Goal: Task Accomplishment & Management: Manage account settings

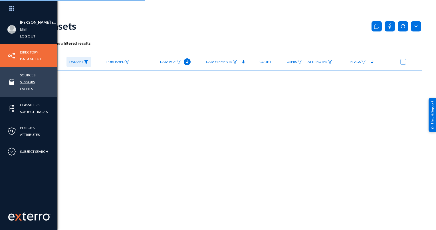
click at [27, 85] on link "Sensors" at bounding box center [27, 82] width 15 height 7
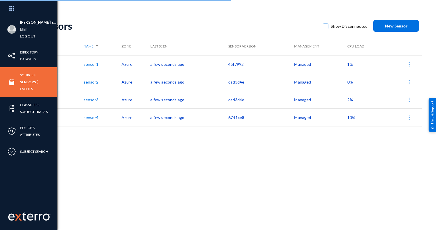
click at [29, 72] on link "Sources" at bounding box center [27, 75] width 15 height 7
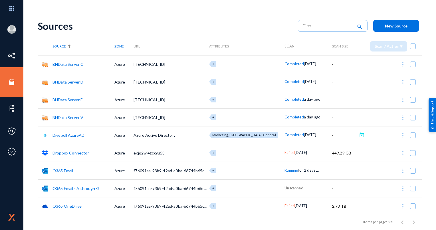
click at [71, 187] on link "O365 Email - A through G" at bounding box center [76, 188] width 47 height 5
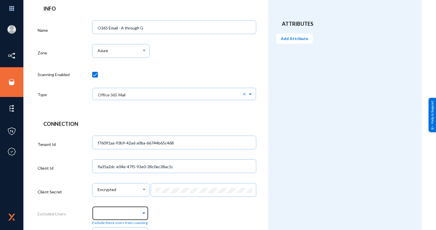
scroll to position [123, 0]
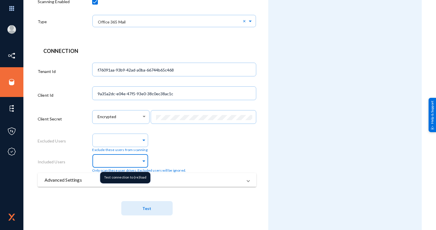
click at [137, 160] on input "text" at bounding box center [119, 161] width 45 height 5
click at [141, 160] on span at bounding box center [143, 160] width 5 height 6
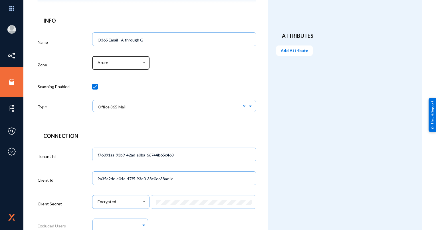
scroll to position [9, 0]
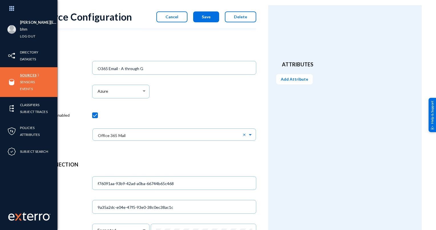
click at [25, 74] on link "Sources" at bounding box center [28, 75] width 17 height 7
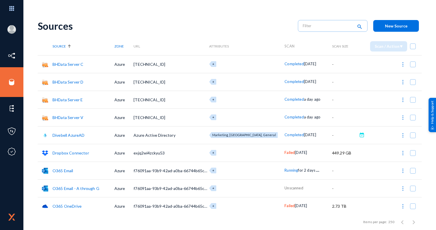
click at [69, 100] on link "BHData Server E" at bounding box center [68, 99] width 30 height 5
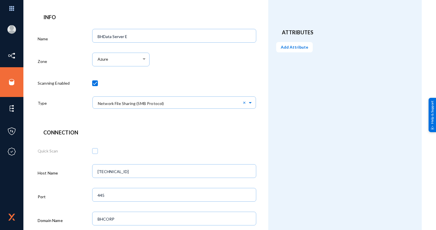
scroll to position [35, 0]
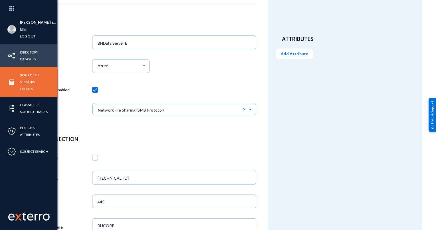
click at [29, 58] on link "Datasets" at bounding box center [28, 59] width 16 height 7
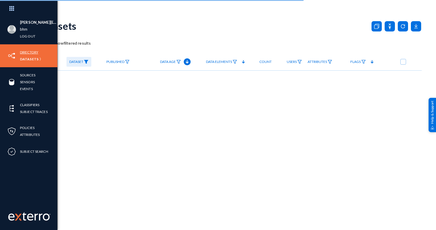
click at [30, 52] on link "Directory" at bounding box center [29, 52] width 18 height 7
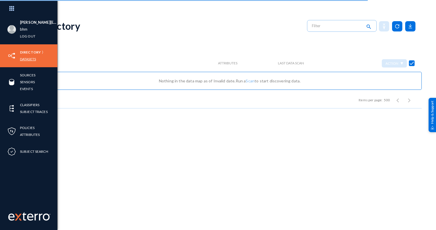
click at [27, 61] on link "Datasets" at bounding box center [28, 59] width 16 height 7
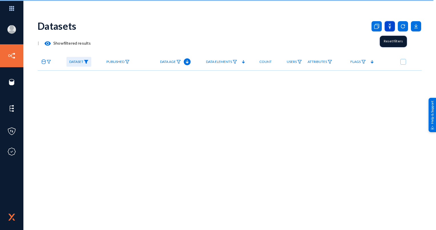
click at [388, 26] on icon at bounding box center [390, 26] width 10 height 10
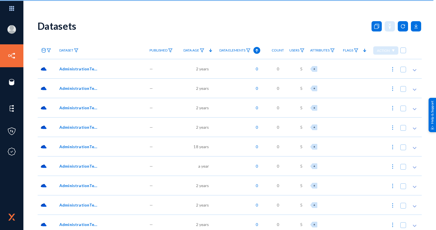
click at [196, 52] on span "Data Age" at bounding box center [192, 50] width 16 height 4
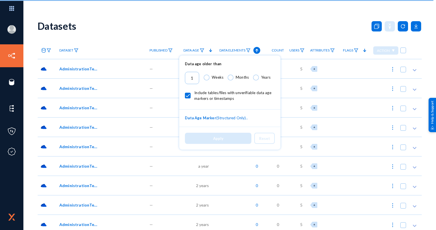
click at [224, 22] on div at bounding box center [218, 115] width 436 height 230
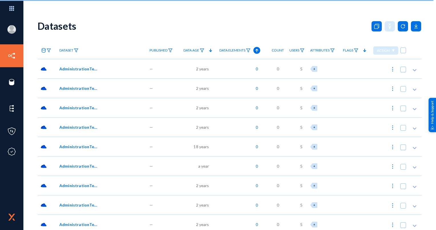
click at [209, 51] on polygon at bounding box center [210, 50] width 3 height 3
click at [75, 50] on img at bounding box center [76, 50] width 5 height 4
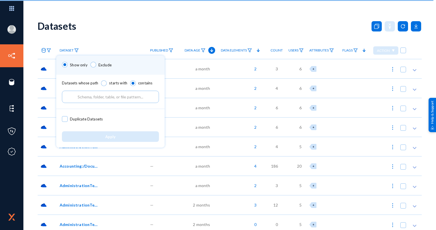
click at [95, 102] on input "text" at bounding box center [110, 97] width 97 height 12
click at [15, 85] on div at bounding box center [218, 115] width 436 height 230
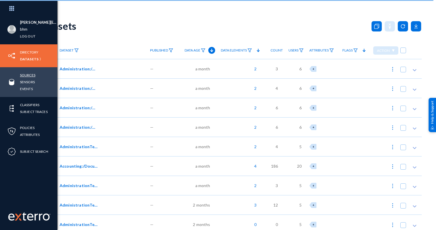
click at [26, 76] on link "Sources" at bounding box center [27, 75] width 15 height 7
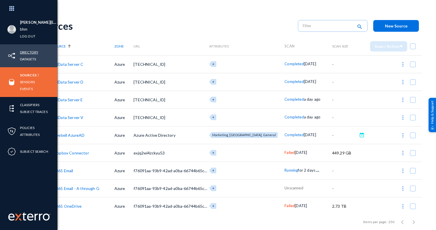
click at [28, 51] on link "Directory" at bounding box center [29, 52] width 18 height 7
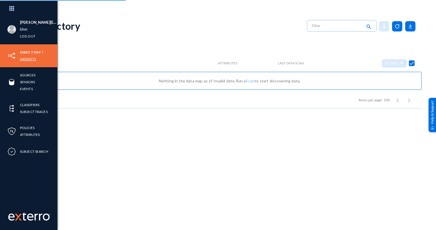
click at [31, 57] on link "Datasets" at bounding box center [28, 59] width 16 height 7
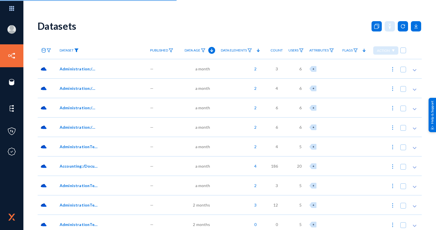
click at [74, 50] on img at bounding box center [76, 50] width 5 height 4
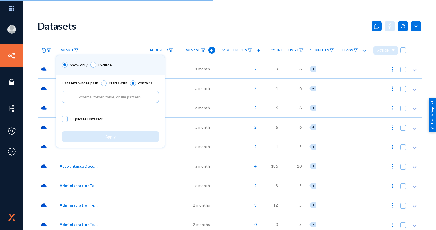
click at [86, 99] on input "text" at bounding box center [110, 97] width 97 height 12
click at [89, 98] on input "text" at bounding box center [110, 97] width 97 height 12
click at [99, 97] on input "text" at bounding box center [110, 97] width 97 height 12
click at [108, 98] on input "text" at bounding box center [110, 97] width 97 height 12
click at [102, 95] on input "text" at bounding box center [110, 97] width 97 height 12
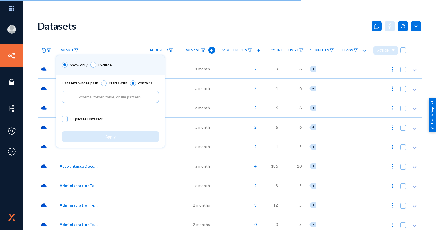
drag, startPoint x: 96, startPoint y: 97, endPoint x: 71, endPoint y: 97, distance: 25.7
click at [74, 98] on input "text" at bounding box center [110, 97] width 97 height 12
drag, startPoint x: 71, startPoint y: 97, endPoint x: 89, endPoint y: 97, distance: 18.9
click at [86, 97] on input "text" at bounding box center [110, 97] width 97 height 12
click at [104, 94] on input "text" at bounding box center [110, 97] width 97 height 12
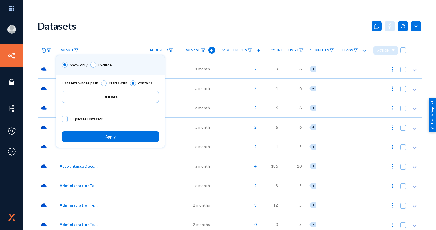
type input "BHData"
click at [119, 137] on button "Apply" at bounding box center [110, 136] width 97 height 11
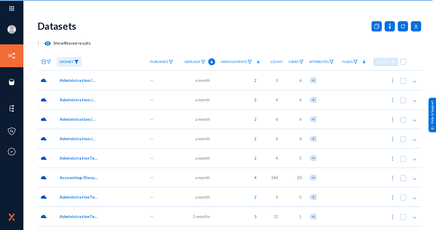
click at [79, 78] on span "Administration:/Documents//Travel Booking/SOP 0120 Employee Expense Report V [D…" at bounding box center [79, 80] width 39 height 6
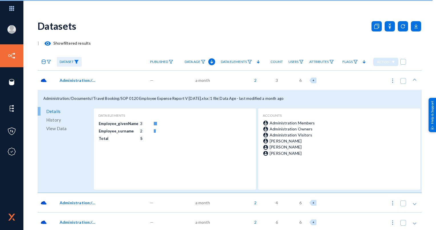
click at [79, 78] on span "Administration:/Documents//Travel Booking/SOP 0120 Employee Expense Report V [D…" at bounding box center [79, 80] width 39 height 6
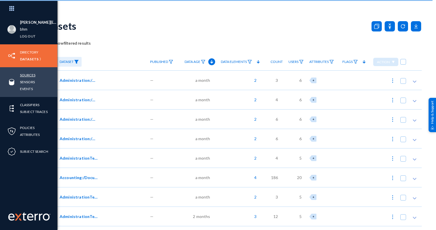
click at [30, 75] on link "Sources" at bounding box center [27, 75] width 15 height 7
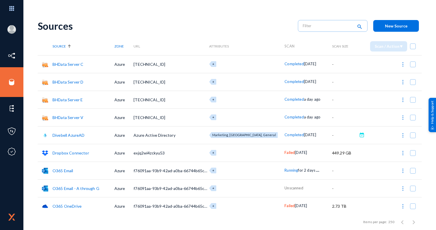
click at [64, 64] on link "BHData Server C" at bounding box center [68, 64] width 31 height 5
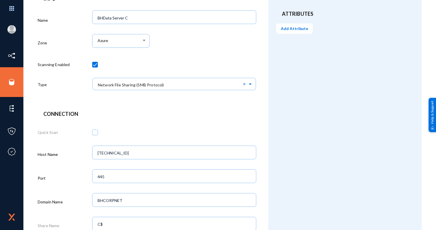
scroll to position [29, 0]
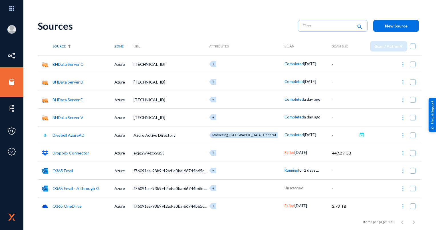
click at [66, 99] on link "BHData Server E" at bounding box center [68, 99] width 30 height 5
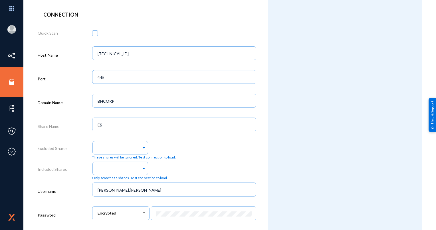
scroll to position [200, 0]
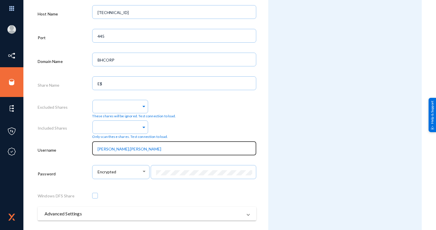
click at [132, 149] on input "[PERSON_NAME].[PERSON_NAME]" at bounding box center [176, 148] width 156 height 5
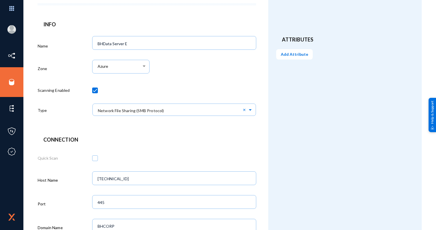
scroll to position [0, 0]
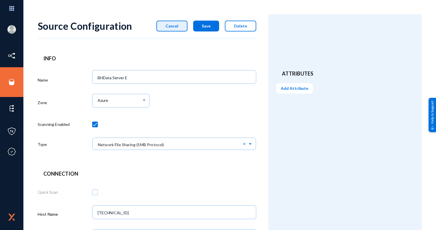
click at [177, 26] on span "Cancel" at bounding box center [172, 25] width 13 height 5
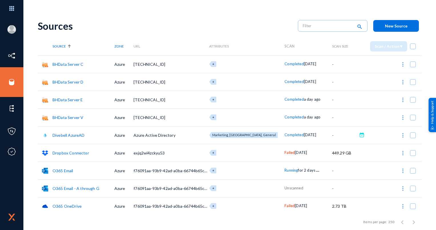
click at [70, 64] on link "BHData Server C" at bounding box center [68, 64] width 31 height 5
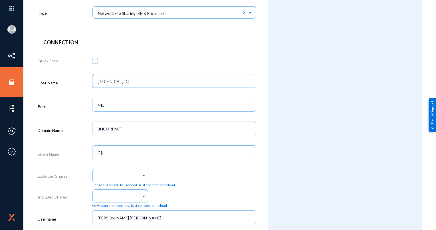
scroll to position [234, 0]
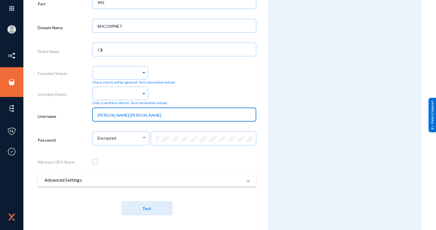
drag, startPoint x: 150, startPoint y: 113, endPoint x: 63, endPoint y: 114, distance: 87.1
click at [63, 114] on div "Username [PERSON_NAME].[PERSON_NAME]" at bounding box center [147, 117] width 219 height 24
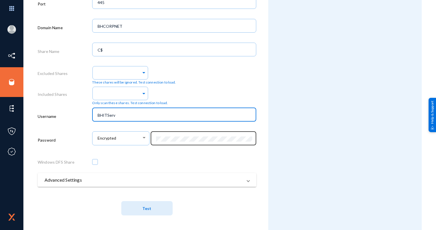
click at [187, 143] on div at bounding box center [203, 137] width 99 height 15
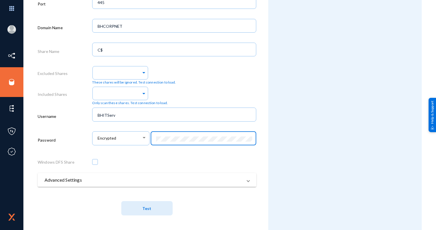
scroll to position [0, 0]
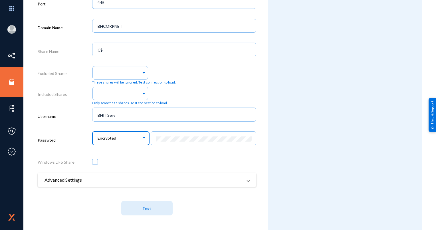
click at [134, 139] on div "Encrypted" at bounding box center [120, 137] width 44 height 5
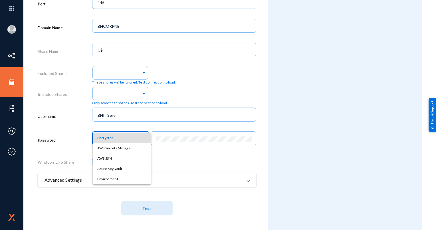
click at [327, 122] on div at bounding box center [218, 115] width 436 height 230
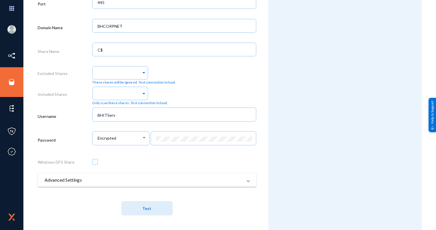
click at [131, 209] on button "Test" at bounding box center [146, 208] width 51 height 14
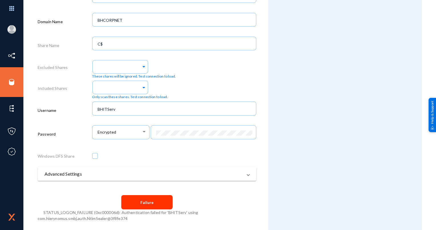
scroll to position [241, 0]
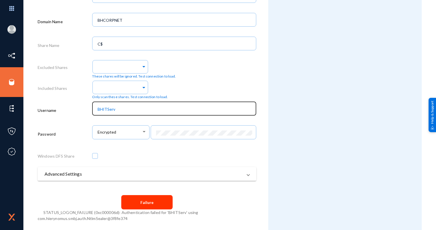
click at [99, 107] on input "BHITServ" at bounding box center [176, 109] width 156 height 5
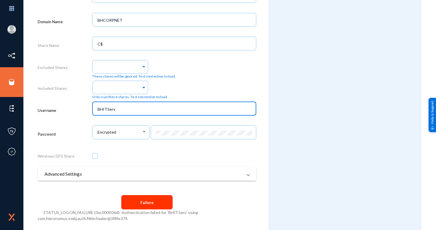
click at [97, 109] on div "BHITServ" at bounding box center [174, 108] width 158 height 15
click at [98, 109] on input "BHITServ" at bounding box center [176, 109] width 156 height 5
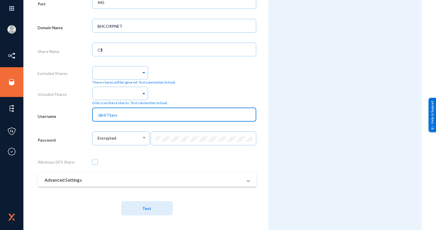
type input ".\BHITServ"
click at [297, 97] on div "Attributes Add Attribute" at bounding box center [345, 5] width 154 height 449
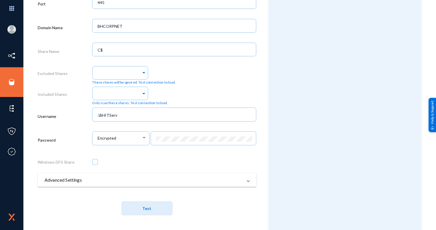
click at [140, 204] on button "Test" at bounding box center [146, 208] width 51 height 14
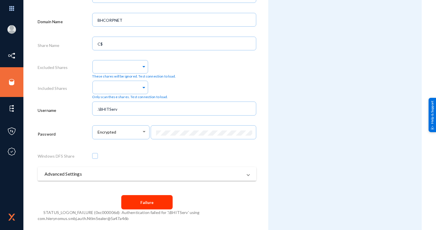
scroll to position [241, 0]
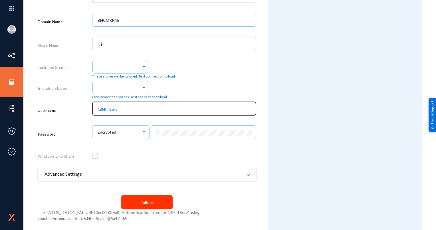
click at [121, 107] on input ".\BHITServ" at bounding box center [176, 109] width 156 height 5
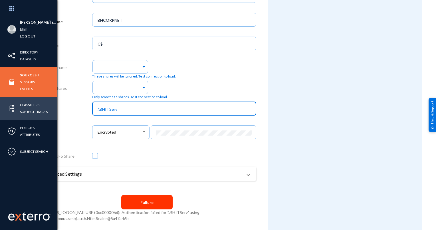
drag, startPoint x: 133, startPoint y: 109, endPoint x: 8, endPoint y: 116, distance: 124.7
click at [25, 114] on div "[PERSON_NAME][EMAIL_ADDRESS][PERSON_NAME][DOMAIN_NAME] bhm Log out Directory Da…" at bounding box center [218, 115] width 436 height 230
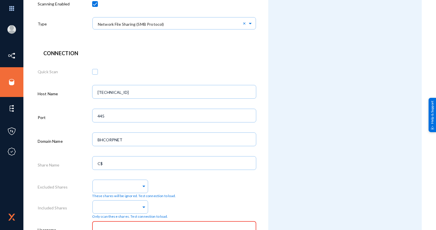
scroll to position [206, 0]
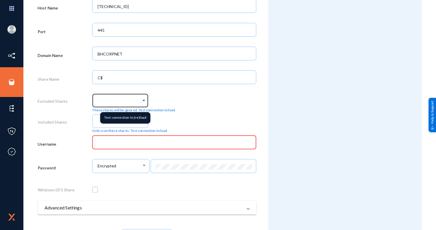
click at [143, 100] on span at bounding box center [143, 100] width 5 height 6
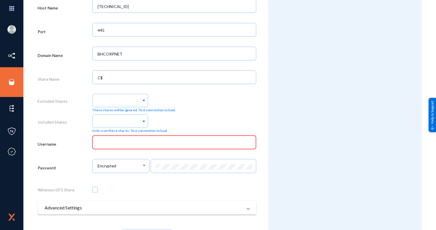
click at [206, 96] on div "These shares will be ignored. Test connection to load." at bounding box center [174, 102] width 164 height 21
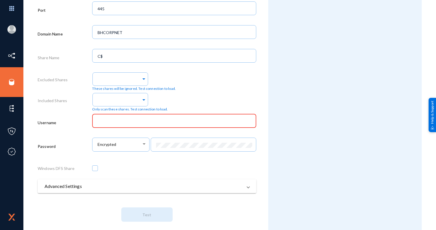
scroll to position [234, 0]
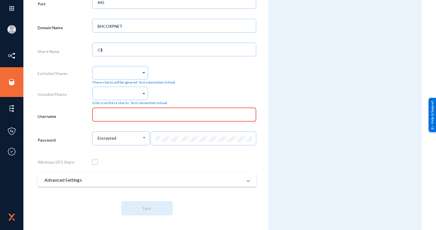
click at [286, 122] on div "Attributes Add Attribute" at bounding box center [345, 5] width 154 height 449
click at [145, 137] on div at bounding box center [144, 137] width 5 height 5
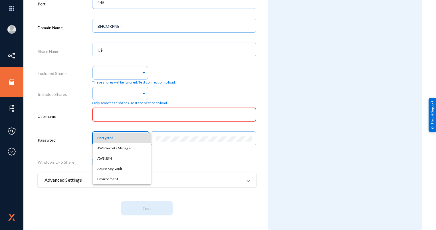
click at [336, 114] on div at bounding box center [218, 115] width 436 height 230
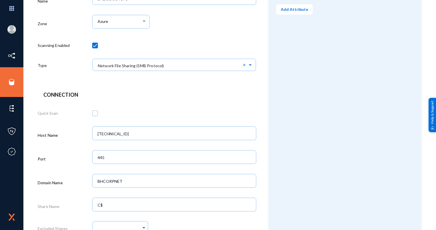
scroll to position [6, 0]
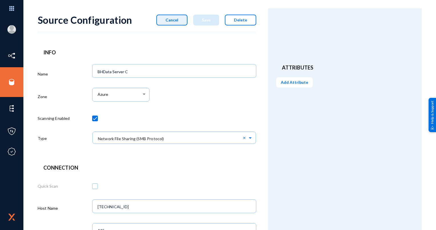
click at [168, 19] on span "Cancel" at bounding box center [172, 19] width 13 height 5
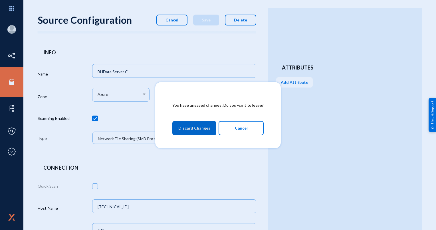
click at [201, 127] on span "Discard Changes" at bounding box center [195, 128] width 32 height 10
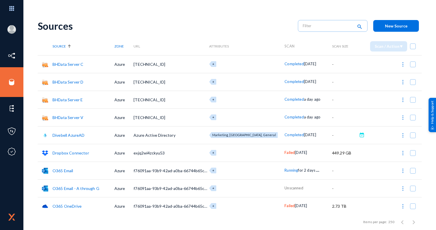
click at [60, 65] on link "BHData Server C" at bounding box center [68, 64] width 31 height 5
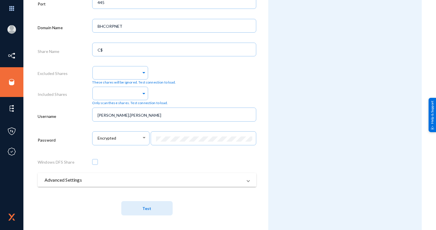
scroll to position [234, 0]
click at [147, 210] on span "Test" at bounding box center [147, 208] width 9 height 5
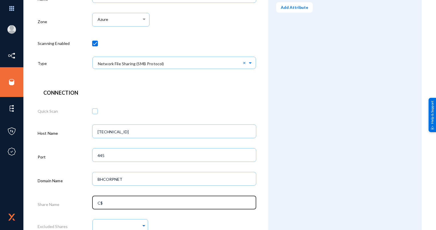
scroll to position [12, 0]
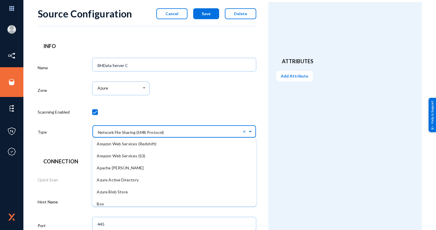
click at [136, 131] on input "text" at bounding box center [177, 131] width 158 height 10
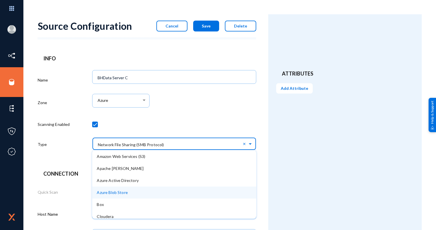
scroll to position [0, 0]
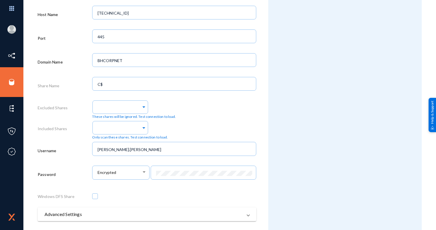
scroll to position [200, 0]
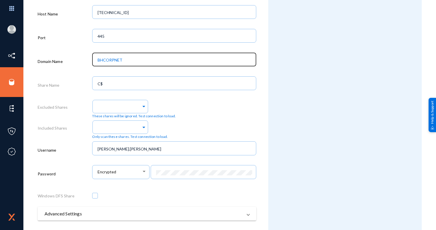
click at [128, 58] on input "BHCORPNET" at bounding box center [176, 59] width 156 height 5
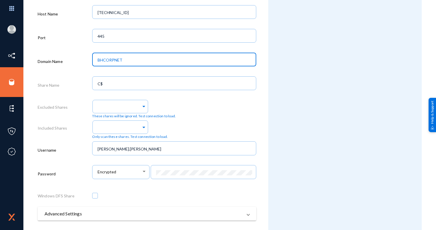
drag, startPoint x: 128, startPoint y: 58, endPoint x: 75, endPoint y: 60, distance: 52.6
click at [75, 60] on div "Domain Name [PERSON_NAME]" at bounding box center [147, 63] width 219 height 24
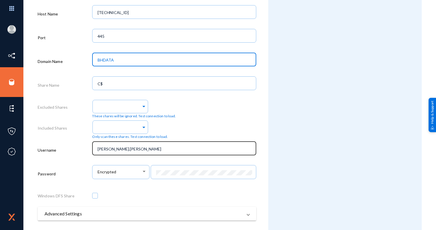
type input "BHDATA"
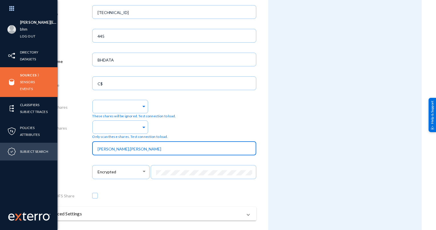
drag, startPoint x: 123, startPoint y: 148, endPoint x: 0, endPoint y: 144, distance: 122.6
click at [0, 145] on html "[PERSON_NAME][EMAIL_ADDRESS][PERSON_NAME][DOMAIN_NAME] bhm Log out Directory Da…" at bounding box center [218, 115] width 436 height 230
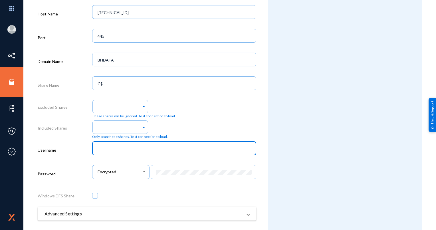
click at [105, 150] on input "text" at bounding box center [176, 148] width 156 height 5
type input "BHITServ"
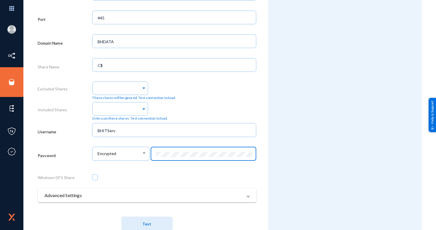
scroll to position [234, 0]
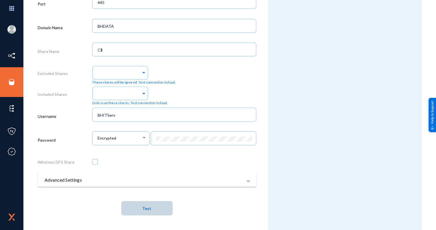
click at [135, 207] on button "Test" at bounding box center [146, 208] width 51 height 14
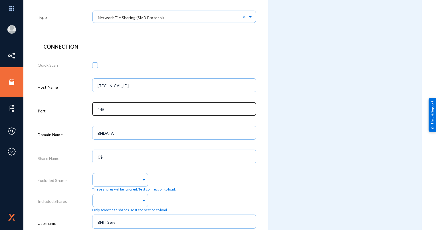
scroll to position [127, 0]
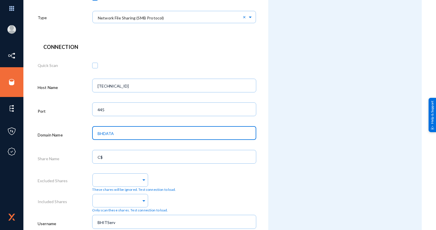
drag, startPoint x: 129, startPoint y: 133, endPoint x: 43, endPoint y: 135, distance: 85.4
click at [58, 135] on div "Domain Name BHDATA" at bounding box center [147, 136] width 219 height 24
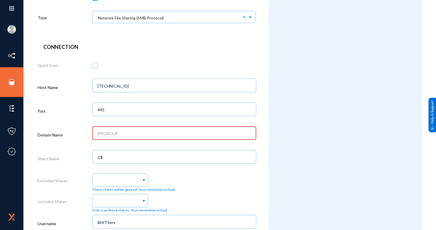
click at [291, 125] on div "Attributes Add Attribute" at bounding box center [345, 112] width 154 height 449
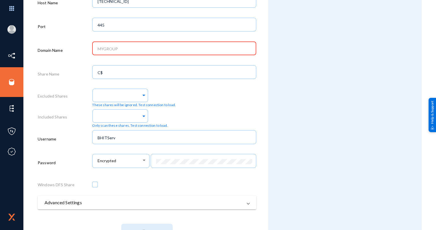
scroll to position [234, 0]
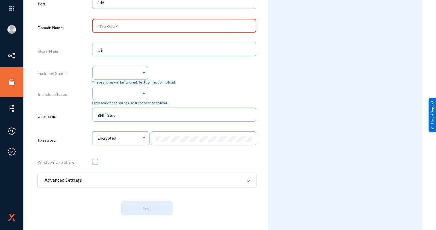
click at [121, 21] on div at bounding box center [174, 25] width 158 height 15
click at [119, 24] on input "text" at bounding box center [176, 26] width 156 height 5
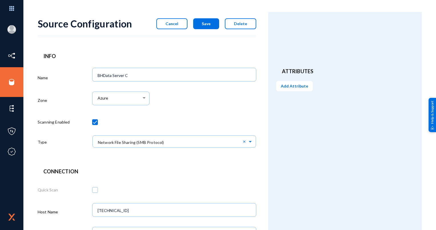
scroll to position [0, 0]
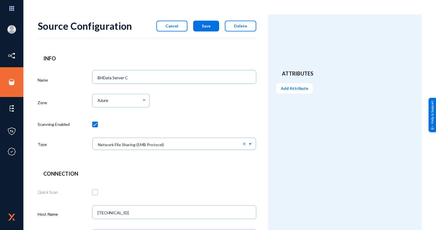
type input "BHCORPNET"
click at [165, 20] on div "Source Configuration Cancel Save Delete" at bounding box center [147, 25] width 219 height 23
click at [170, 23] on button "Cancel" at bounding box center [172, 26] width 31 height 11
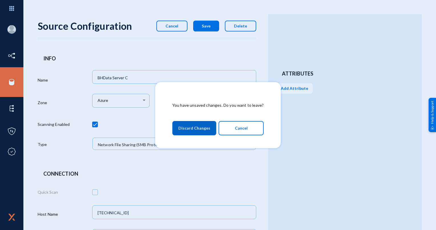
click at [194, 127] on span "Discard Changes" at bounding box center [195, 128] width 32 height 10
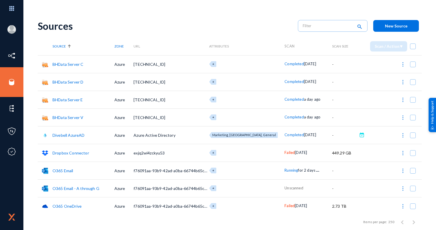
click at [69, 99] on link "BHData Server E" at bounding box center [68, 99] width 30 height 5
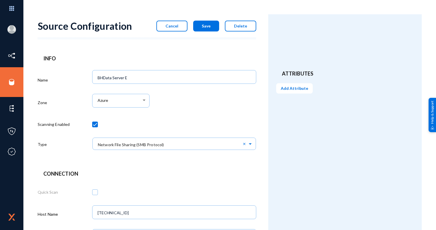
click at [170, 25] on span "Cancel" at bounding box center [172, 25] width 13 height 5
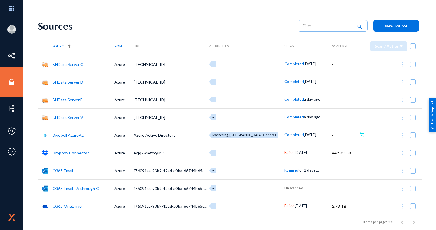
click at [69, 65] on link "BHData Server C" at bounding box center [68, 64] width 31 height 5
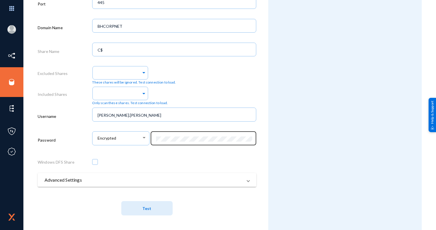
scroll to position [234, 0]
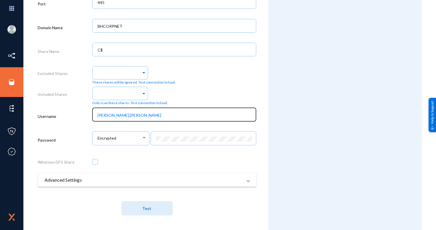
click at [158, 116] on input "[PERSON_NAME].[PERSON_NAME]" at bounding box center [176, 115] width 156 height 5
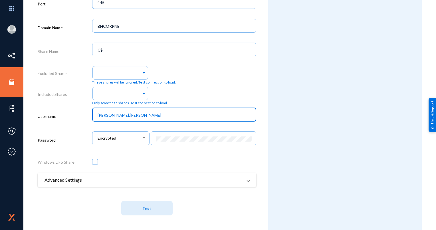
drag, startPoint x: 44, startPoint y: 103, endPoint x: 37, endPoint y: 103, distance: 6.3
click at [38, 103] on div "Connection Quick Scan Host Name [TECHNICAL_ID] Domain Name BHCORPNET Share Name…" at bounding box center [147, 78] width 219 height 285
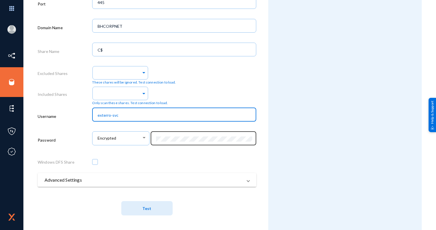
type input "exterro-svc"
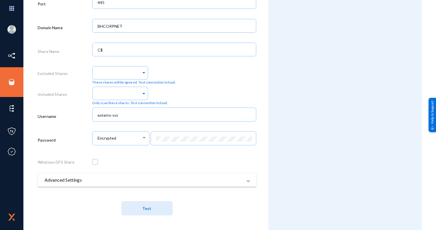
click at [302, 144] on div "Attributes Add Attribute" at bounding box center [345, 5] width 154 height 449
click at [154, 203] on button "Test" at bounding box center [146, 208] width 51 height 14
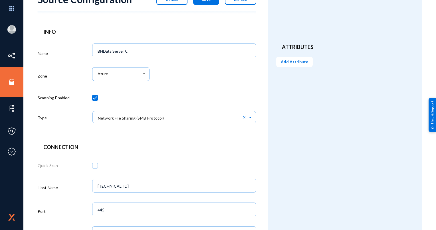
scroll to position [0, 0]
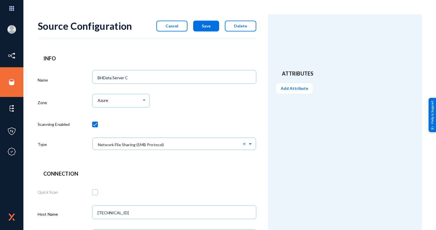
click at [200, 26] on button "Save" at bounding box center [206, 26] width 26 height 11
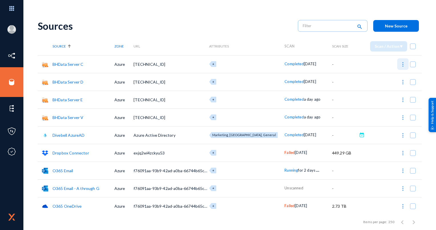
click at [400, 63] on img at bounding box center [403, 64] width 6 height 6
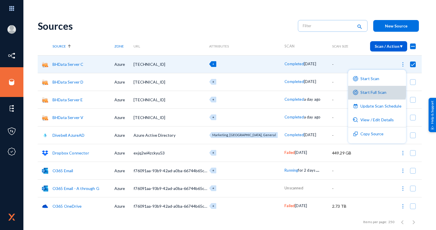
click at [374, 89] on button "Start Full Scan" at bounding box center [377, 93] width 58 height 14
checkbox input "false"
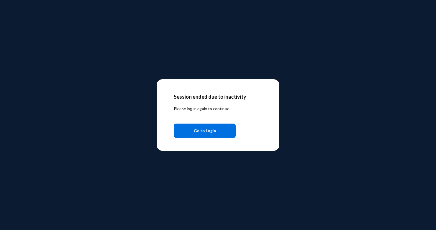
click at [202, 127] on span "Go to Login" at bounding box center [205, 130] width 22 height 10
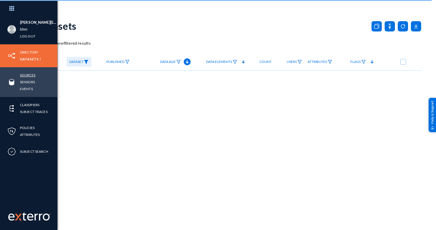
click at [26, 74] on link "Sources" at bounding box center [27, 75] width 15 height 7
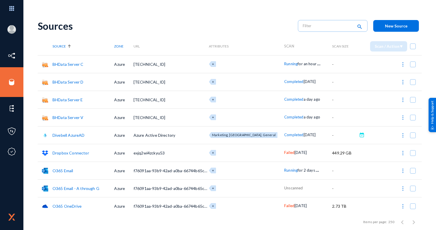
click at [72, 80] on link "BHData Server D" at bounding box center [68, 81] width 31 height 5
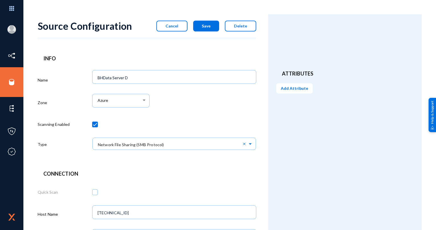
scroll to position [200, 0]
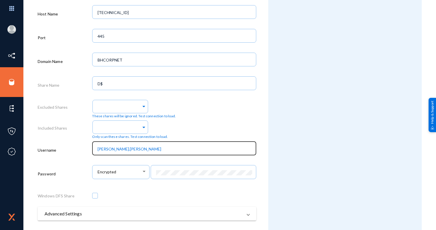
click at [160, 148] on input "[PERSON_NAME].[PERSON_NAME]" at bounding box center [176, 148] width 156 height 5
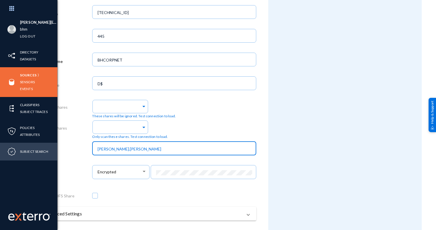
drag, startPoint x: 161, startPoint y: 148, endPoint x: 0, endPoint y: 154, distance: 160.9
click at [0, 154] on html "steven.deardorff@livebh.com bhm Log out Directory Datasets Sources Sensors Even…" at bounding box center [218, 115] width 436 height 230
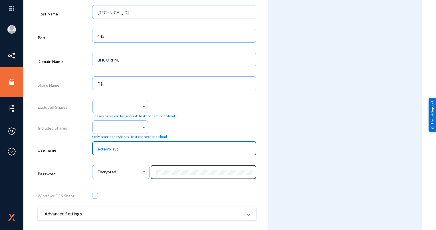
type input "exterro-svc"
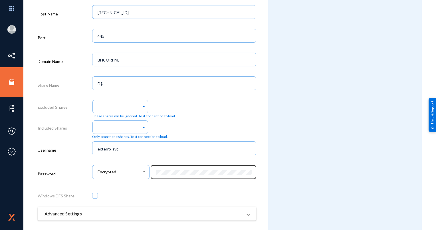
click at [183, 171] on div at bounding box center [203, 171] width 99 height 15
click at [308, 136] on div "Attributes Add Attribute" at bounding box center [345, 38] width 154 height 449
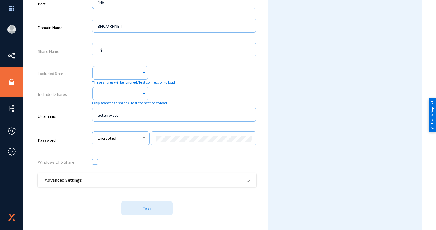
click at [139, 208] on button "Test" at bounding box center [146, 208] width 51 height 14
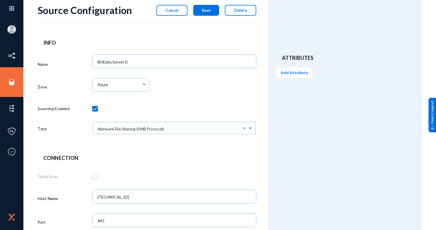
scroll to position [0, 0]
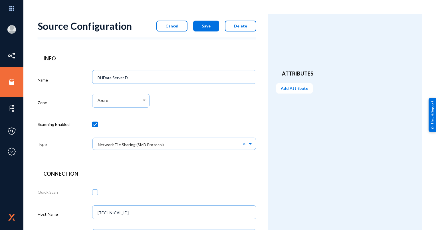
click at [205, 25] on span "Save" at bounding box center [206, 25] width 9 height 5
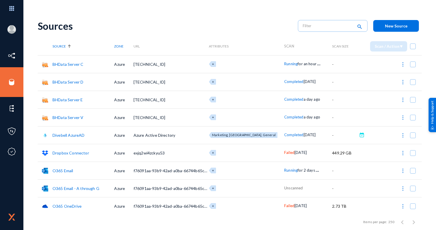
click at [71, 98] on link "BHData Server E" at bounding box center [68, 99] width 30 height 5
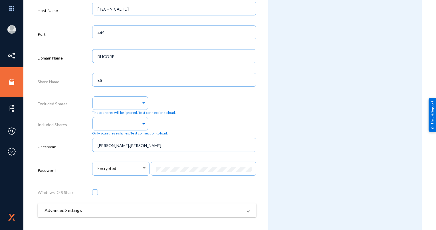
scroll to position [228, 0]
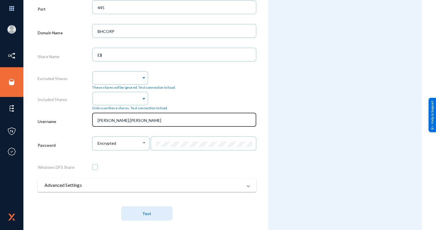
click at [155, 118] on div "[PERSON_NAME].[PERSON_NAME]" at bounding box center [174, 119] width 158 height 15
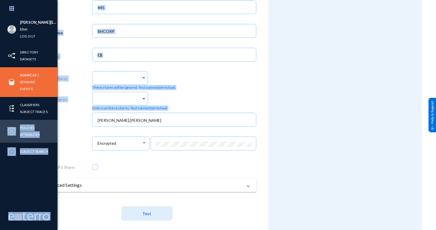
drag, startPoint x: 150, startPoint y: 118, endPoint x: 1, endPoint y: 124, distance: 148.9
click at [1, 124] on div "steven.deardorff@livebh.com bhm Log out Directory Datasets Sources Sensors Even…" at bounding box center [218, 115] width 436 height 230
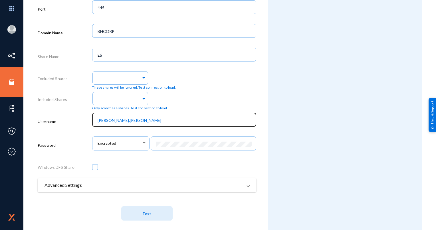
drag, startPoint x: 1, startPoint y: 124, endPoint x: 116, endPoint y: 119, distance: 115.2
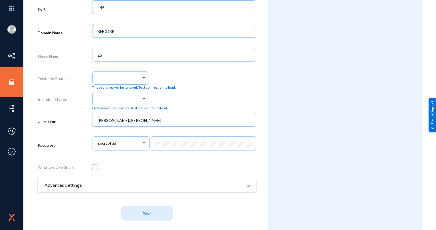
drag, startPoint x: 131, startPoint y: 117, endPoint x: 81, endPoint y: 121, distance: 50.7
click at [81, 121] on div "Username nicholas.ruby" at bounding box center [147, 123] width 219 height 24
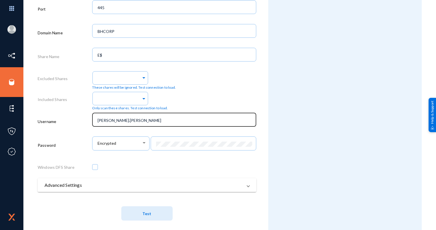
click at [125, 117] on div "[PERSON_NAME].[PERSON_NAME]" at bounding box center [174, 119] width 158 height 15
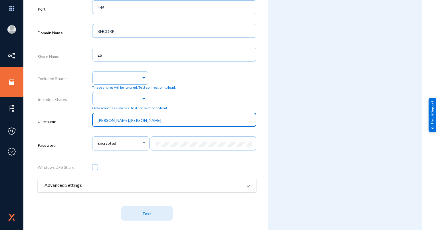
drag, startPoint x: 126, startPoint y: 120, endPoint x: 91, endPoint y: 117, distance: 35.5
click at [91, 121] on div "Username nicholas.ruby" at bounding box center [147, 123] width 219 height 24
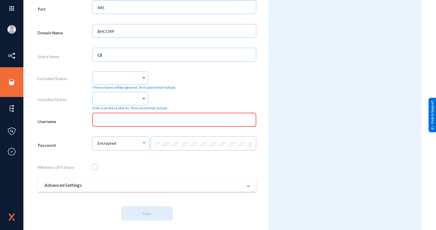
type input "s"
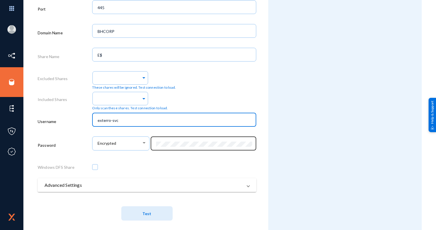
click at [179, 149] on div at bounding box center [203, 142] width 99 height 15
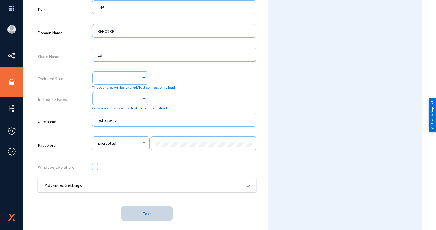
click at [151, 216] on button "Test" at bounding box center [146, 213] width 51 height 14
click at [143, 212] on span "Test" at bounding box center [147, 213] width 9 height 5
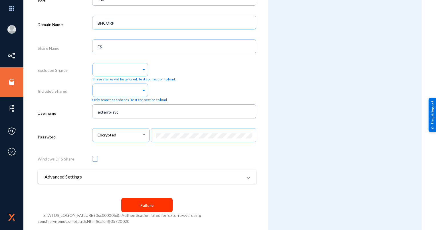
scroll to position [241, 0]
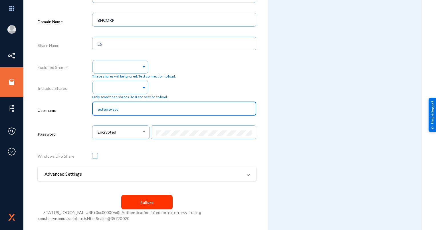
drag, startPoint x: 119, startPoint y: 110, endPoint x: 54, endPoint y: 109, distance: 64.6
click at [54, 109] on div "Username exterro-svc" at bounding box center [147, 111] width 219 height 24
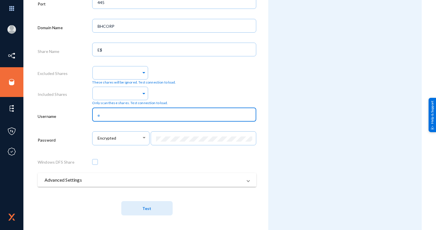
scroll to position [234, 0]
type input "exterro-svc"
click at [148, 203] on span "Test" at bounding box center [147, 208] width 9 height 11
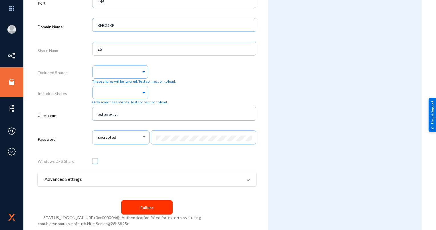
drag, startPoint x: 341, startPoint y: 7, endPoint x: 342, endPoint y: 34, distance: 26.6
click at [349, 8] on div "Attributes Add Attribute" at bounding box center [345, 7] width 154 height 455
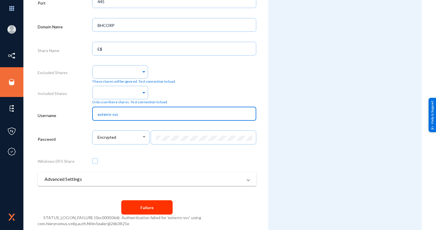
click at [154, 117] on input "exterro-svc" at bounding box center [176, 114] width 156 height 5
click at [0, 0] on div at bounding box center [0, 0] width 0 height 0
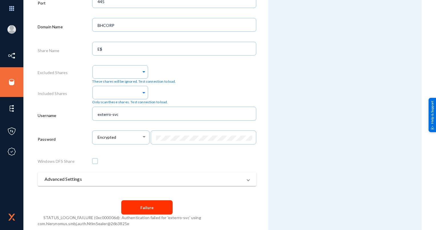
click at [0, 0] on div at bounding box center [0, 0] width 0 height 0
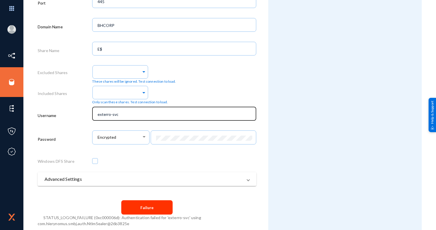
drag, startPoint x: 153, startPoint y: 117, endPoint x: 113, endPoint y: 112, distance: 40.3
click at [113, 112] on div "exterro-svc" at bounding box center [174, 113] width 158 height 15
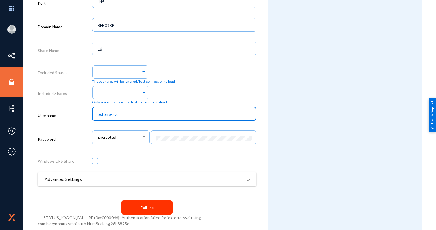
click at [115, 113] on input "exterro-svc" at bounding box center [176, 114] width 156 height 5
click at [114, 113] on input "exterro-svc" at bounding box center [176, 114] width 156 height 5
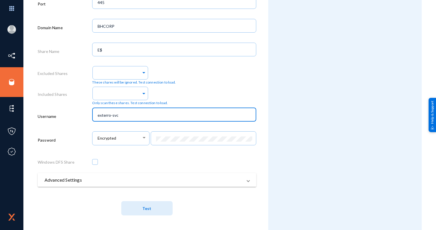
click at [330, 45] on div "Attributes Add Attribute" at bounding box center [345, 5] width 154 height 449
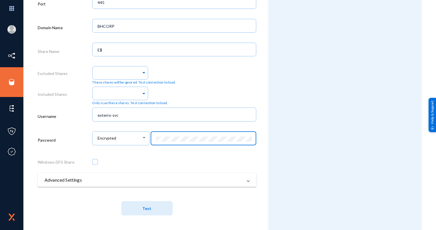
click at [145, 211] on span "Test" at bounding box center [147, 208] width 9 height 11
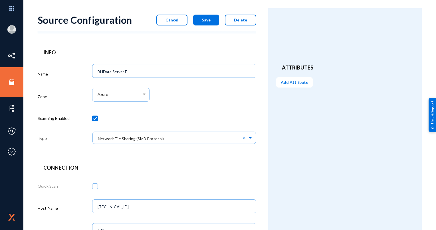
scroll to position [63, 0]
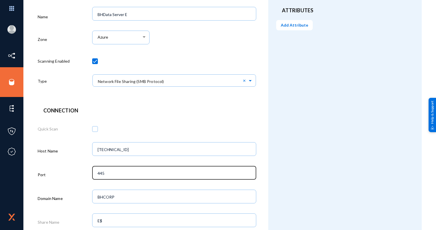
click at [113, 169] on div "445" at bounding box center [174, 172] width 158 height 15
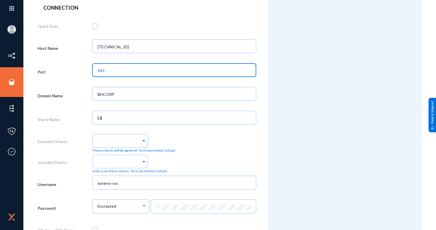
scroll to position [234, 0]
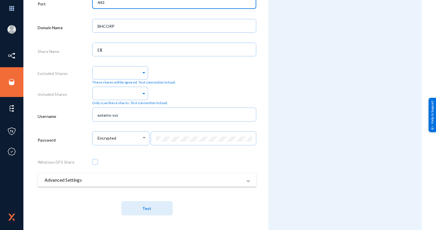
click at [156, 208] on button "Test" at bounding box center [146, 208] width 51 height 14
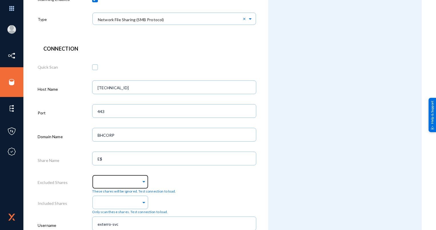
scroll to position [149, 0]
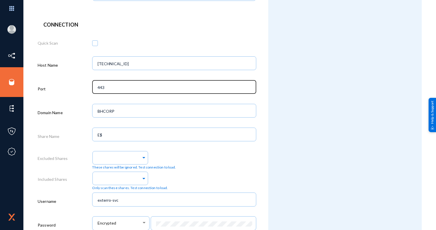
click at [137, 92] on div "443" at bounding box center [174, 86] width 158 height 15
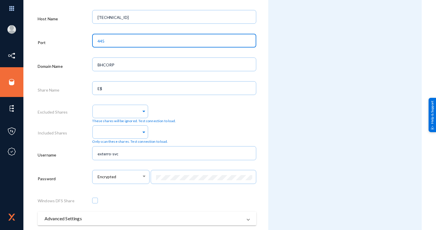
scroll to position [234, 0]
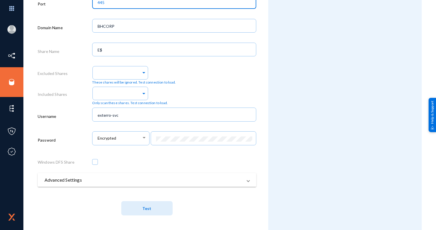
type input "445"
click at [147, 207] on span "Test" at bounding box center [147, 208] width 9 height 5
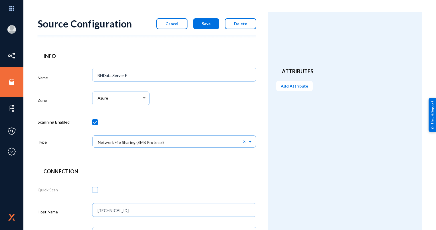
scroll to position [0, 0]
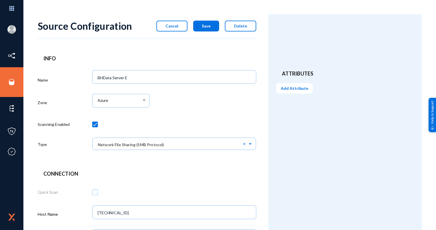
click at [172, 30] on button "Cancel" at bounding box center [172, 26] width 31 height 11
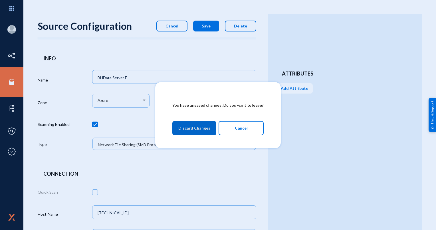
click at [198, 121] on button "Discard Changes" at bounding box center [195, 128] width 44 height 14
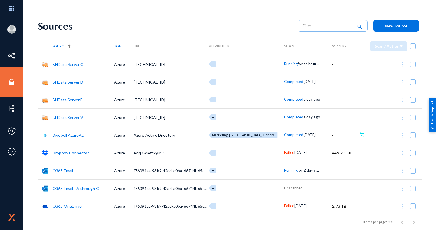
click at [68, 80] on link "BHData Server D" at bounding box center [68, 81] width 31 height 5
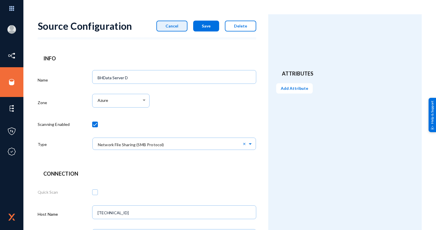
click at [173, 28] on span "Cancel" at bounding box center [172, 25] width 13 height 5
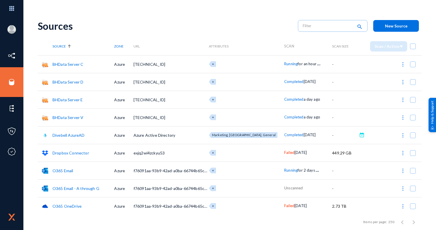
click at [74, 99] on link "BHData Server E" at bounding box center [68, 99] width 30 height 5
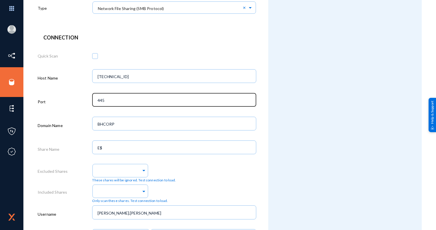
scroll to position [143, 0]
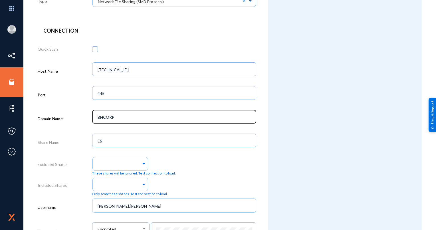
click at [139, 114] on div "BHCORP" at bounding box center [174, 116] width 158 height 15
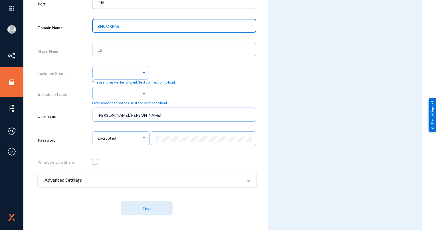
scroll to position [234, 0]
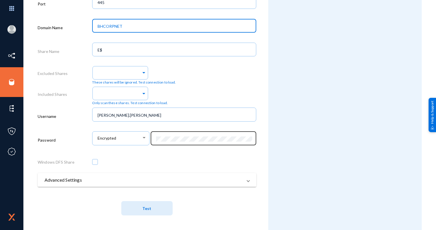
type input "BHCORPNET"
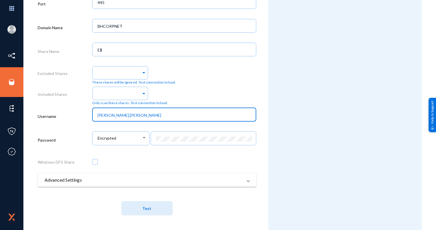
click at [154, 115] on input "[PERSON_NAME].[PERSON_NAME]" at bounding box center [176, 115] width 156 height 5
type input "n"
type input "exterro-svc"
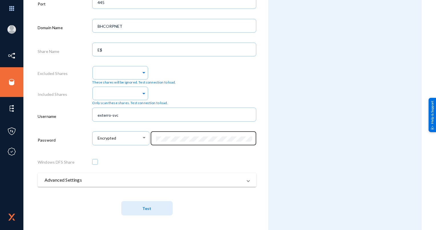
click at [173, 141] on div at bounding box center [203, 137] width 99 height 15
click at [147, 207] on span "Test" at bounding box center [147, 208] width 9 height 5
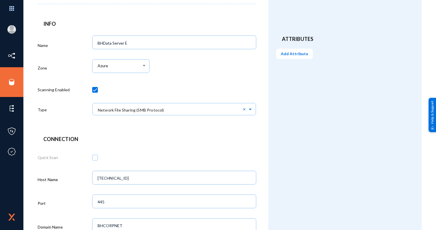
scroll to position [0, 0]
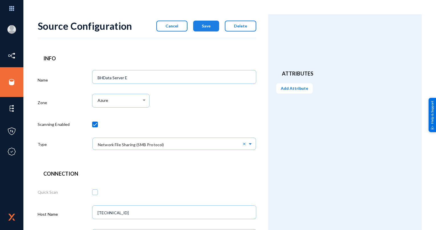
click at [208, 29] on button "Save" at bounding box center [206, 26] width 26 height 11
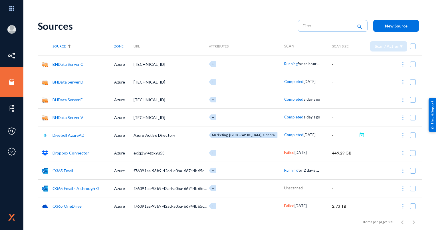
click at [73, 121] on td "BHData Server V" at bounding box center [84, 117] width 62 height 18
click at [70, 116] on link "BHData Server V" at bounding box center [68, 117] width 31 height 5
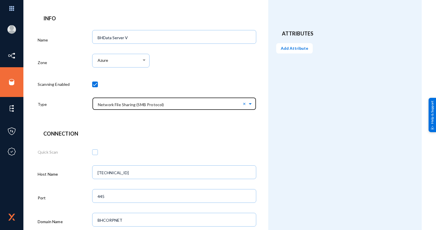
scroll to position [86, 0]
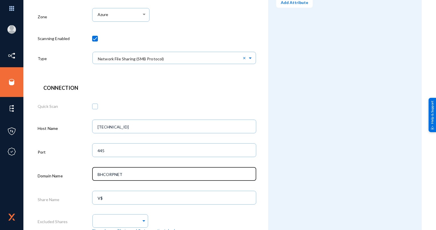
click at [130, 171] on div "BHCORPNET" at bounding box center [174, 173] width 158 height 15
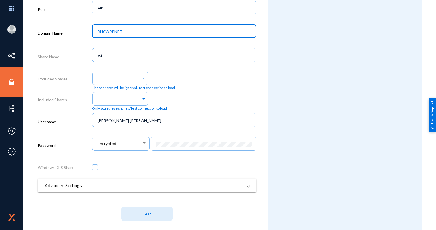
scroll to position [228, 0]
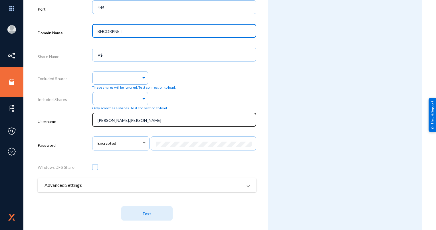
click at [130, 118] on div "[PERSON_NAME].[PERSON_NAME]" at bounding box center [174, 119] width 158 height 15
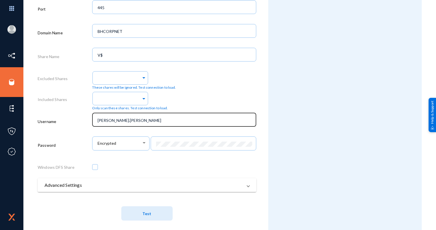
click at [130, 118] on div "[PERSON_NAME].[PERSON_NAME]" at bounding box center [174, 119] width 158 height 15
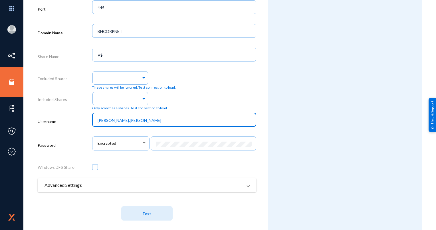
click at [122, 119] on input "[PERSON_NAME].[PERSON_NAME]" at bounding box center [176, 120] width 156 height 5
click at [118, 120] on input "[PERSON_NAME].[PERSON_NAME]" at bounding box center [176, 120] width 156 height 5
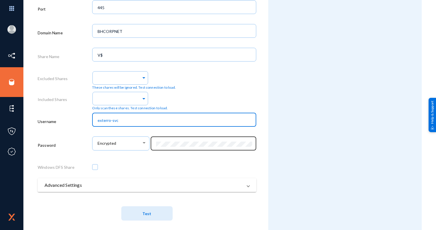
type input "exterro-svc"
click at [206, 141] on div at bounding box center [203, 142] width 99 height 15
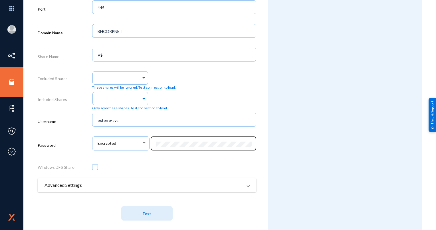
click at [206, 141] on div at bounding box center [203, 142] width 99 height 15
click at [207, 147] on div at bounding box center [203, 142] width 99 height 15
click at [138, 217] on button "Test" at bounding box center [146, 213] width 51 height 14
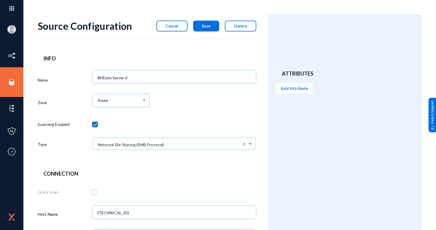
click at [204, 23] on span "Save" at bounding box center [206, 25] width 9 height 5
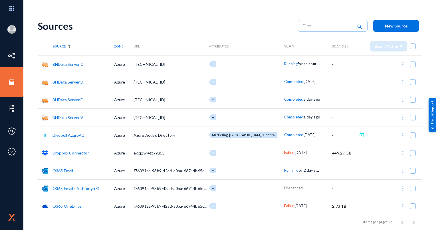
click at [78, 118] on link "BHData Server V" at bounding box center [68, 117] width 31 height 5
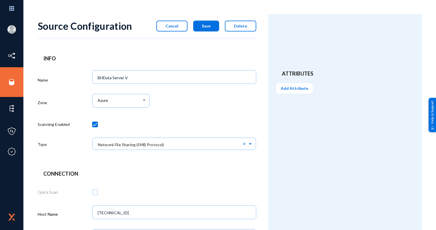
click at [174, 34] on div "Source Configuration Cancel Save Delete" at bounding box center [147, 25] width 219 height 23
click at [171, 25] on span "Cancel" at bounding box center [172, 25] width 13 height 5
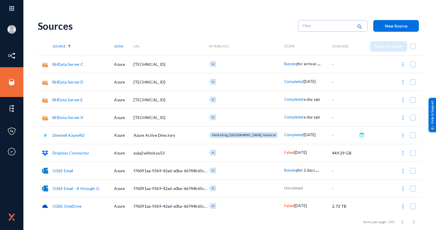
click at [74, 101] on link "BHData Server E" at bounding box center [68, 99] width 30 height 5
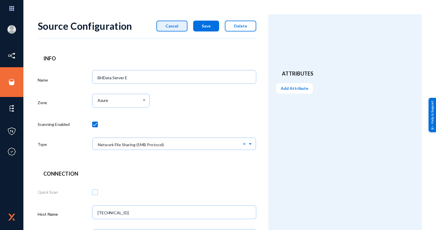
click at [173, 24] on span "Cancel" at bounding box center [172, 25] width 13 height 5
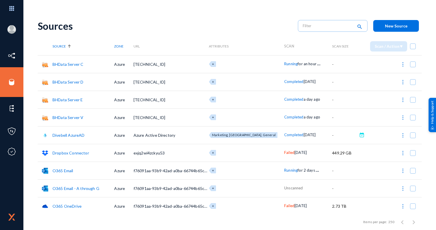
click at [73, 82] on link "BHData Server D" at bounding box center [68, 81] width 31 height 5
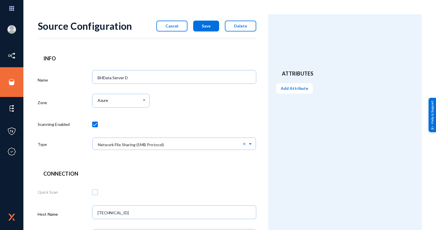
click at [180, 23] on button "Cancel" at bounding box center [172, 26] width 31 height 11
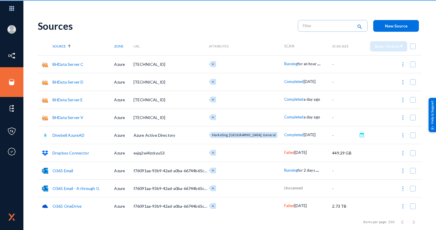
click at [83, 62] on td "BHData Server C" at bounding box center [84, 64] width 62 height 18
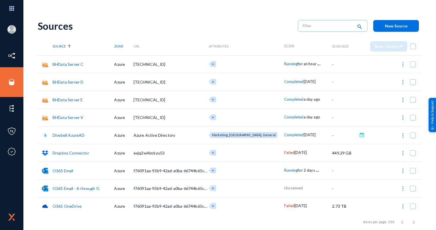
click at [78, 63] on link "BHData Server C" at bounding box center [68, 64] width 31 height 5
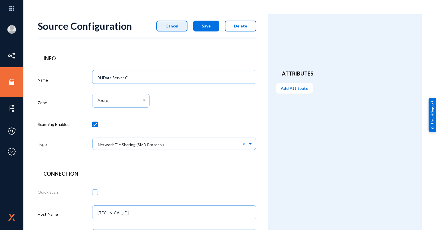
click at [176, 26] on span "Cancel" at bounding box center [172, 25] width 13 height 5
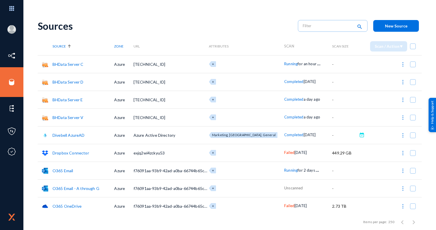
click at [51, 20] on div "Sources" at bounding box center [165, 26] width 255 height 12
click at [400, 82] on img at bounding box center [403, 82] width 6 height 6
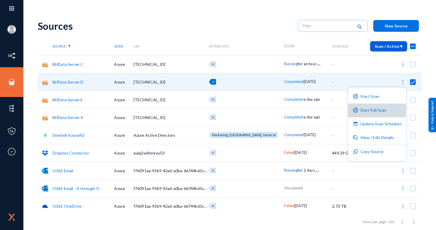
click at [376, 107] on button "Start Full Scan" at bounding box center [377, 110] width 58 height 14
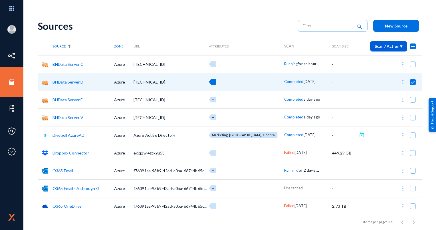
checkbox input "false"
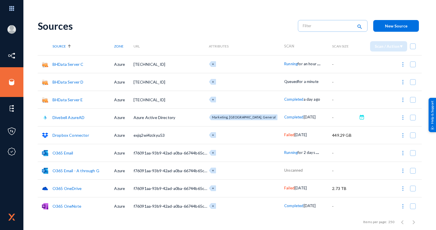
click at [82, 168] on link "O365 Email - A through G" at bounding box center [76, 170] width 47 height 5
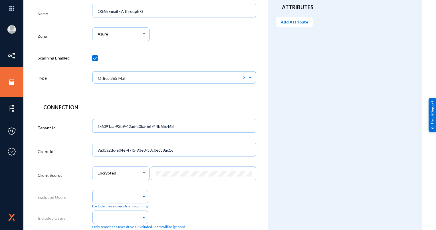
scroll to position [123, 0]
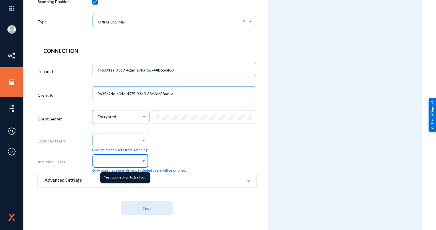
click at [105, 160] on input "text" at bounding box center [119, 161] width 45 height 5
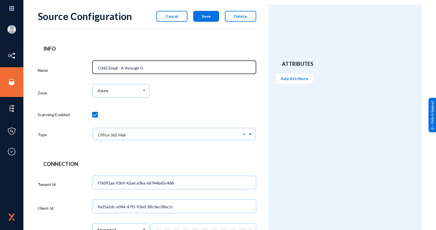
scroll to position [0, 0]
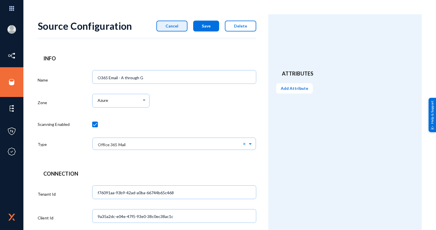
click at [177, 24] on span "Cancel" at bounding box center [172, 25] width 13 height 5
